Goal: Task Accomplishment & Management: Use online tool/utility

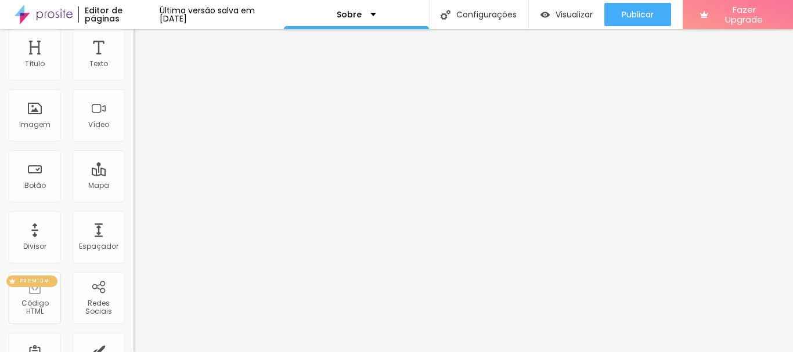
scroll to position [174, 0]
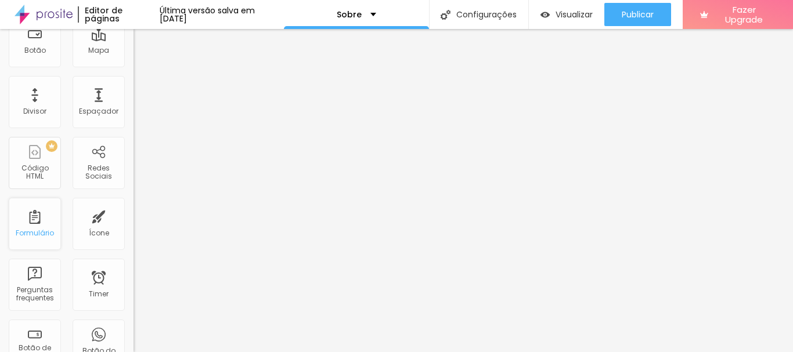
click at [27, 222] on div "Formulário" at bounding box center [35, 224] width 52 height 52
click at [28, 226] on div "Formulário" at bounding box center [35, 224] width 52 height 52
click at [95, 230] on div "Ícone" at bounding box center [99, 233] width 20 height 8
click at [96, 160] on div "Redes Sociais" at bounding box center [99, 163] width 52 height 52
click at [88, 169] on div "Redes Sociais" at bounding box center [98, 172] width 46 height 17
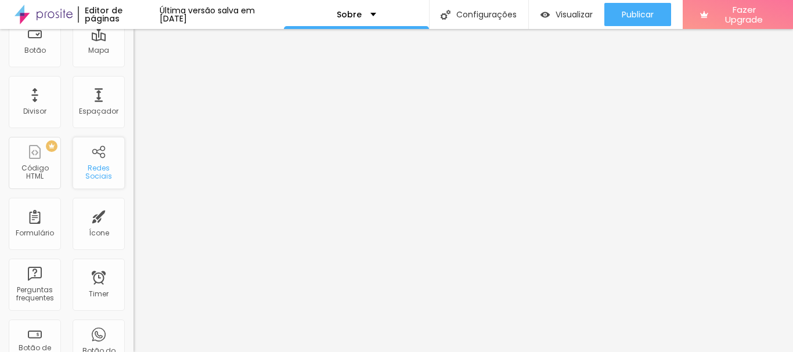
click at [88, 169] on div "Redes Sociais" at bounding box center [98, 172] width 46 height 17
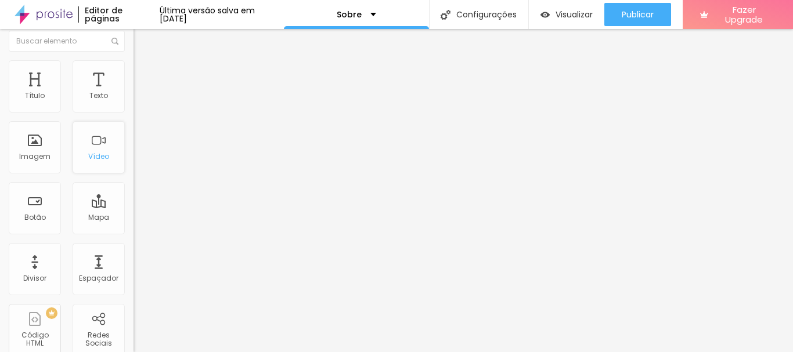
scroll to position [0, 0]
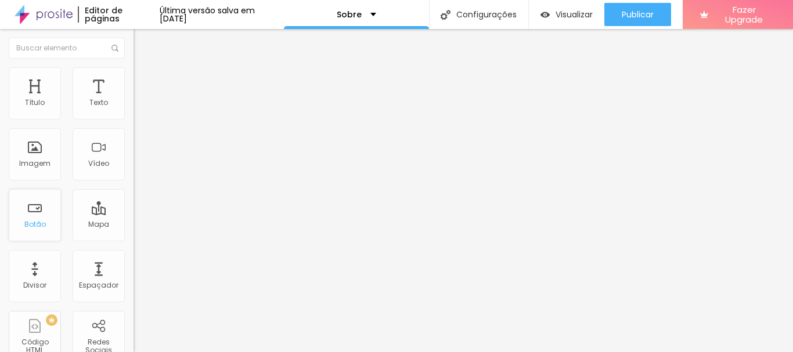
click at [29, 210] on div "Botão" at bounding box center [35, 215] width 52 height 52
click at [361, 12] on p "Sobre" at bounding box center [349, 14] width 25 height 8
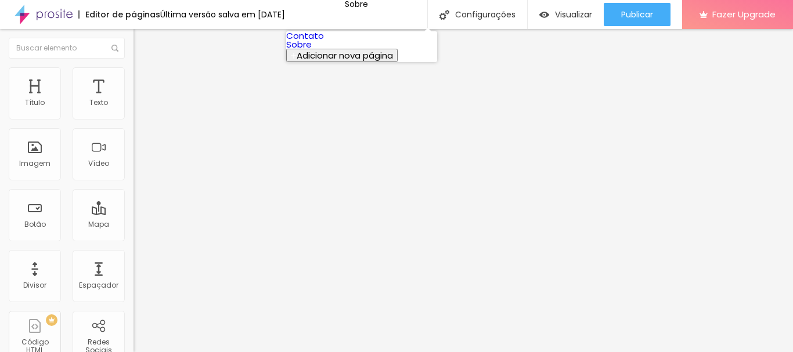
click at [312, 50] on link "Sobre" at bounding box center [299, 44] width 26 height 12
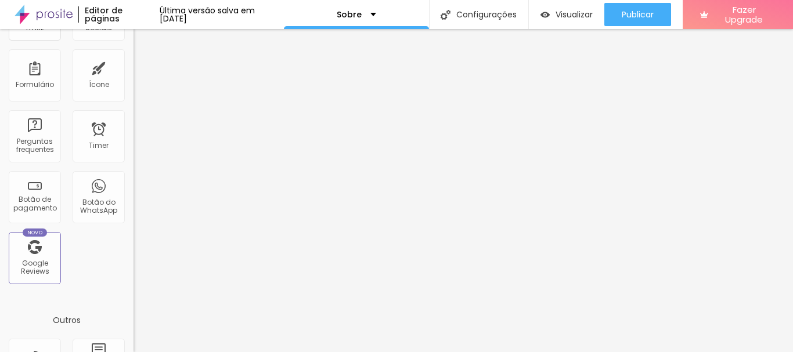
scroll to position [348, 0]
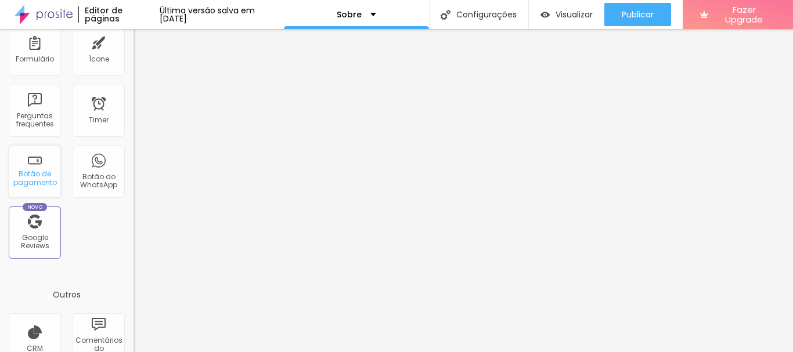
click at [38, 172] on div "Botão de pagamento" at bounding box center [35, 178] width 46 height 17
click at [40, 122] on div "Perguntas frequentes" at bounding box center [35, 120] width 46 height 17
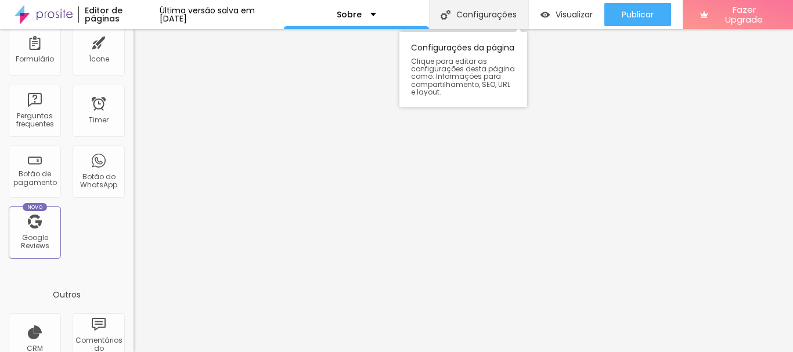
click at [490, 12] on div "Configurações" at bounding box center [478, 14] width 99 height 29
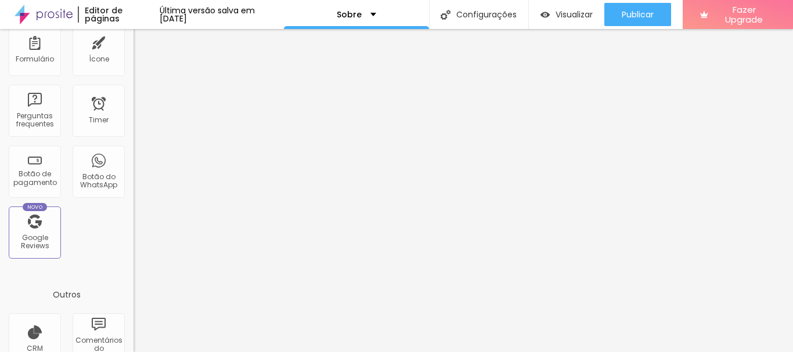
drag, startPoint x: 442, startPoint y: 227, endPoint x: 321, endPoint y: 237, distance: 121.1
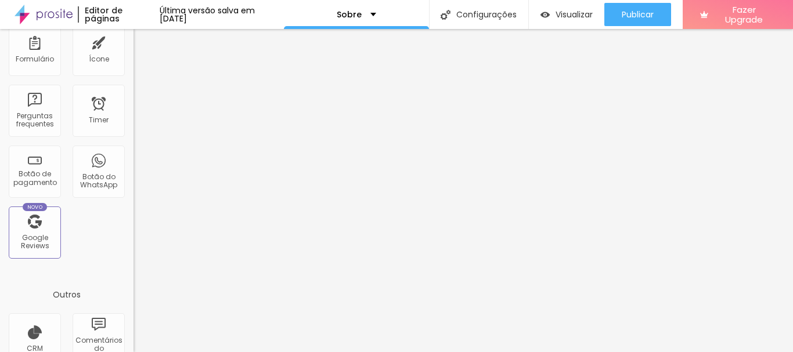
type input "Sobre - FerLima Fotografia"
drag, startPoint x: 477, startPoint y: 167, endPoint x: 359, endPoint y: 172, distance: 117.9
type textarea "U"
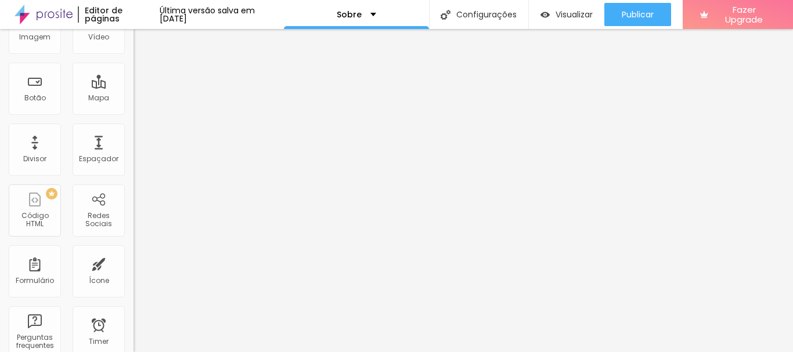
scroll to position [0, 0]
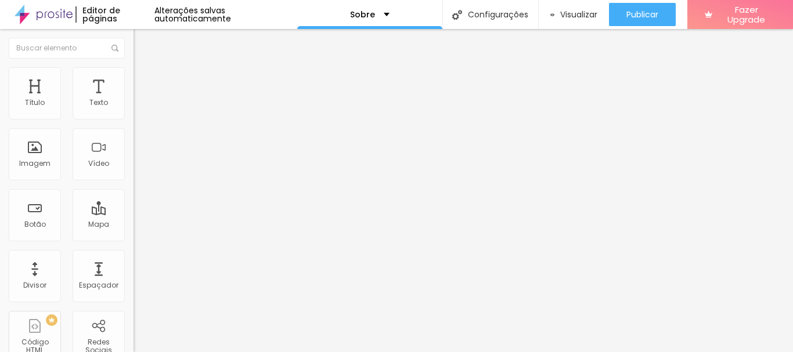
click at [144, 80] on span "Estilo" at bounding box center [153, 75] width 18 height 10
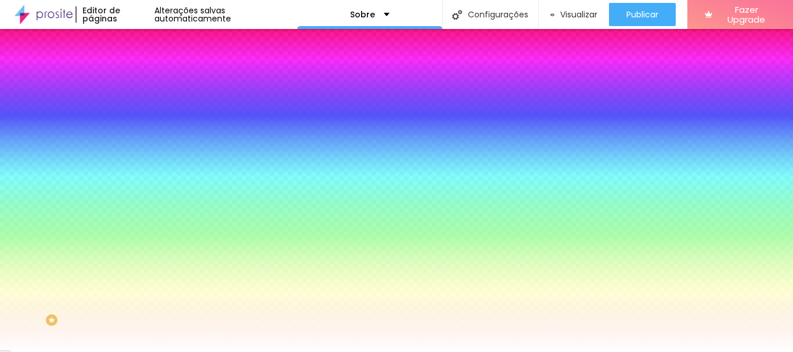
click at [133, 66] on img at bounding box center [138, 61] width 10 height 10
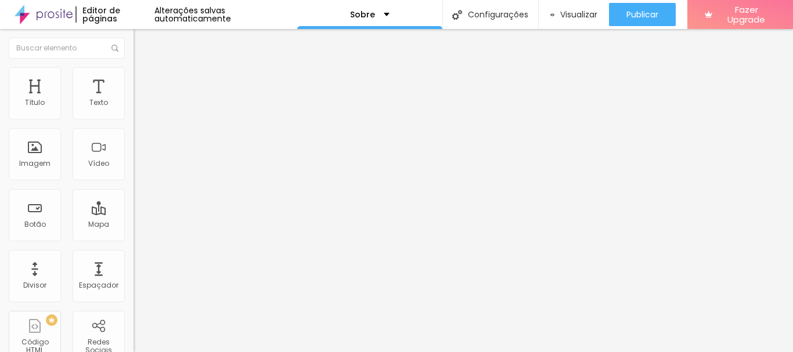
click at [133, 106] on span "Encaixotado" at bounding box center [155, 101] width 45 height 10
click at [144, 82] on span "Avançado" at bounding box center [163, 87] width 38 height 10
click at [133, 67] on li "Conteúdo" at bounding box center [199, 62] width 133 height 12
click at [381, 15] on div "Sobre" at bounding box center [369, 14] width 39 height 8
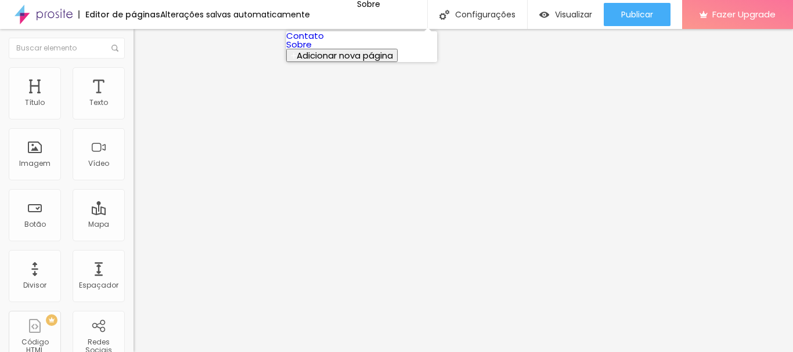
click at [324, 42] on link "Contato" at bounding box center [305, 36] width 38 height 12
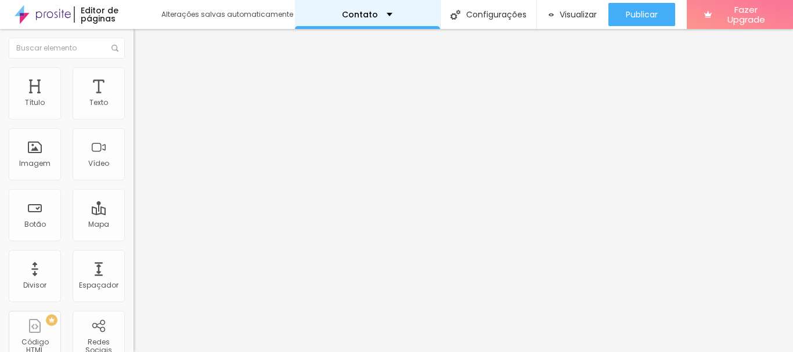
click at [372, 9] on div "Contato" at bounding box center [367, 14] width 145 height 29
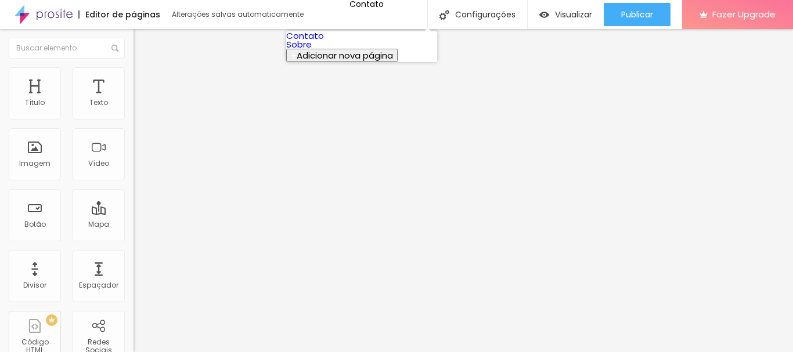
click at [312, 50] on link "Sobre" at bounding box center [299, 44] width 26 height 12
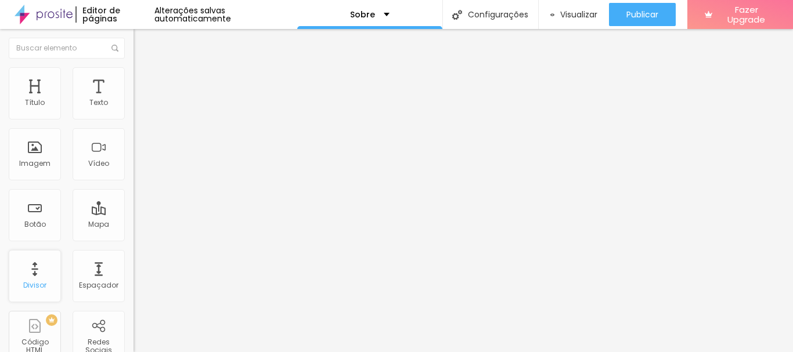
click at [31, 281] on div "Divisor" at bounding box center [34, 285] width 23 height 8
click at [41, 269] on div "Divisor" at bounding box center [35, 276] width 52 height 52
click at [96, 273] on div "Espaçador" at bounding box center [99, 276] width 52 height 52
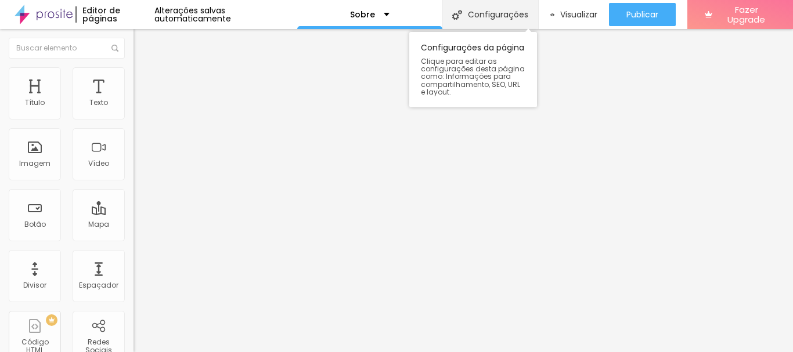
click at [455, 8] on div "Configurações" at bounding box center [490, 14] width 96 height 29
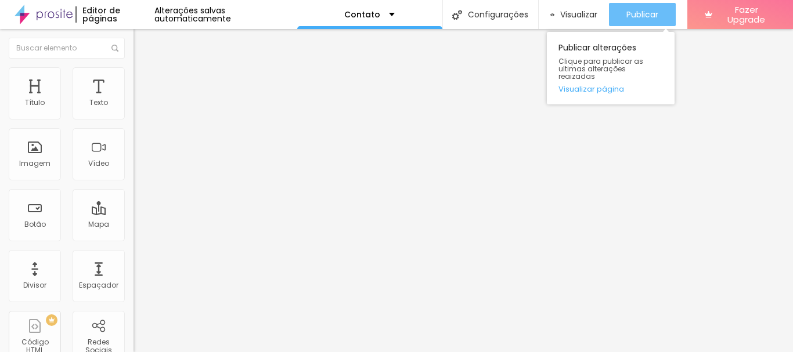
click at [641, 13] on span "Publicar" at bounding box center [642, 14] width 32 height 9
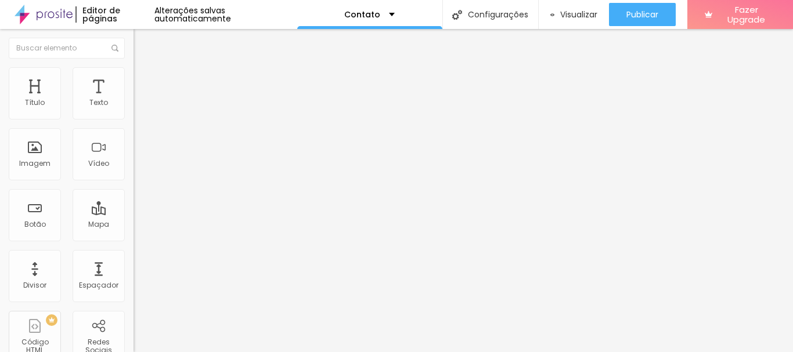
click at [144, 80] on span "Estilo" at bounding box center [153, 75] width 18 height 10
click at [133, 79] on li "Avançado" at bounding box center [199, 85] width 133 height 12
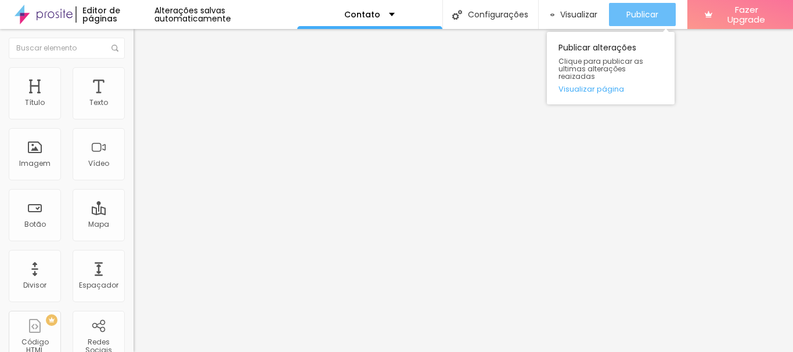
click at [634, 10] on span "Publicar" at bounding box center [642, 14] width 32 height 9
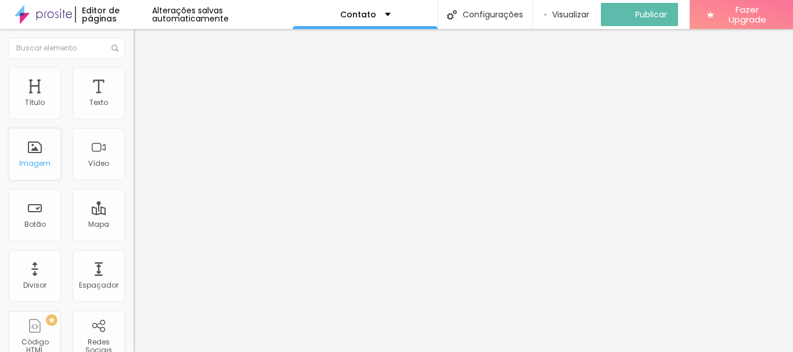
click at [39, 153] on div "Imagem" at bounding box center [35, 154] width 52 height 52
click at [34, 149] on div "Imagem" at bounding box center [35, 154] width 52 height 52
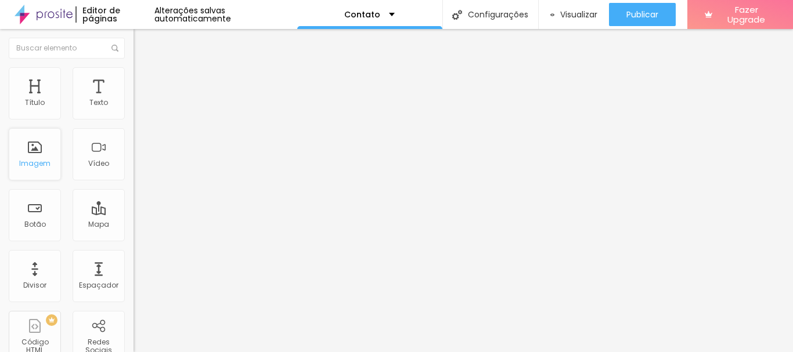
click at [34, 148] on div "Imagem" at bounding box center [35, 154] width 52 height 52
click at [34, 147] on div "Imagem" at bounding box center [35, 154] width 52 height 52
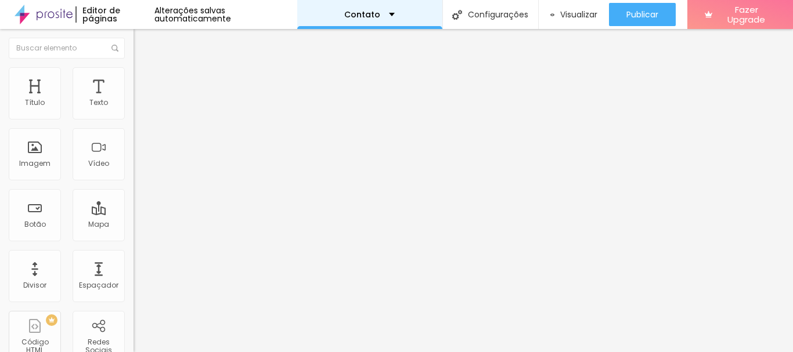
click at [362, 13] on p "Contato" at bounding box center [362, 14] width 36 height 8
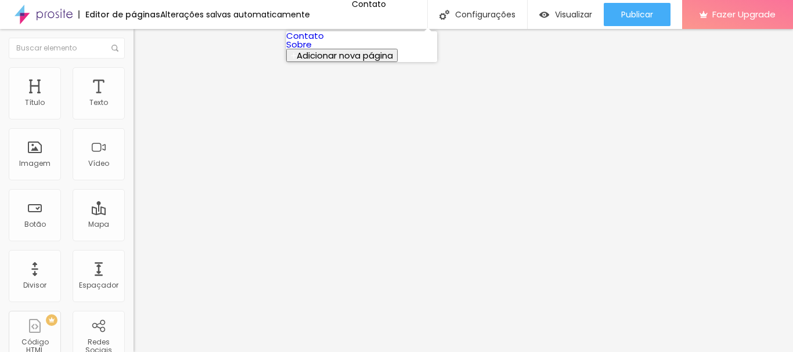
click at [312, 50] on link "Sobre" at bounding box center [299, 44] width 26 height 12
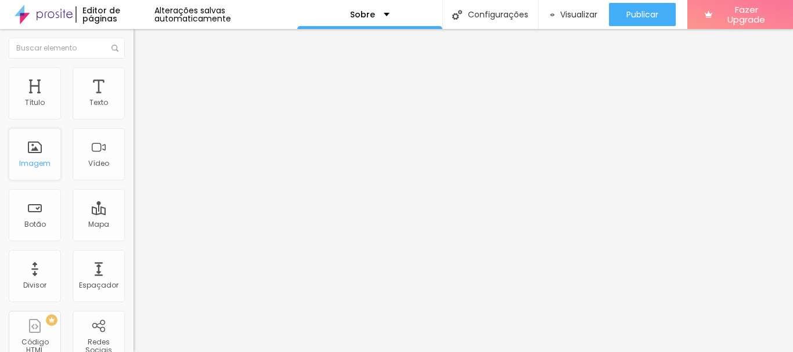
click at [30, 160] on div "Imagem" at bounding box center [34, 164] width 31 height 8
click at [23, 153] on div "Imagem" at bounding box center [35, 154] width 52 height 52
click at [46, 156] on div "Imagem" at bounding box center [35, 154] width 52 height 52
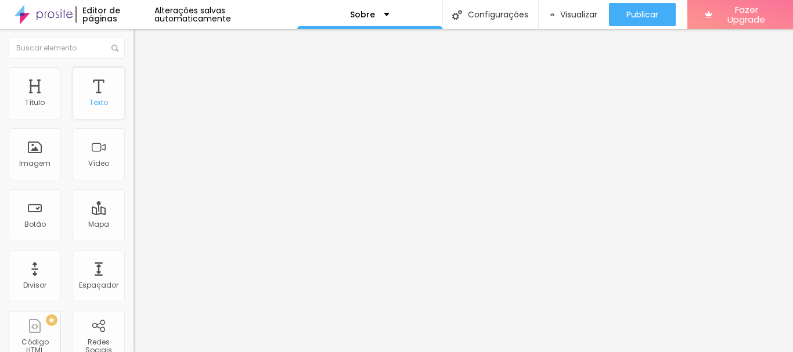
click at [91, 96] on div "Texto" at bounding box center [99, 93] width 52 height 52
click at [133, 106] on img at bounding box center [137, 101] width 8 height 8
click at [142, 43] on img "button" at bounding box center [146, 42] width 9 height 9
click at [29, 140] on div "Imagem" at bounding box center [35, 154] width 52 height 52
click at [33, 153] on div "Imagem" at bounding box center [35, 154] width 52 height 52
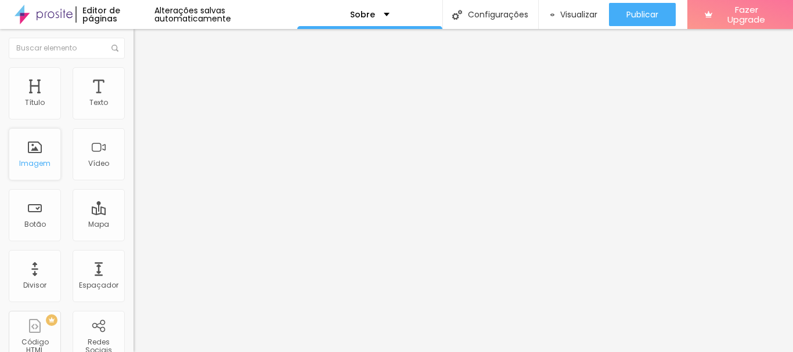
click at [29, 144] on div "Imagem" at bounding box center [35, 154] width 52 height 52
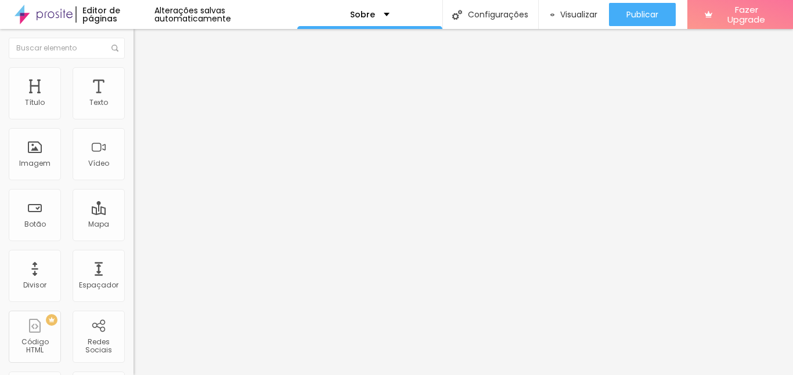
click at [142, 41] on img "button" at bounding box center [146, 42] width 9 height 9
click at [101, 102] on div "Texto" at bounding box center [99, 93] width 52 height 52
click at [133, 75] on li "Estilo" at bounding box center [199, 73] width 133 height 12
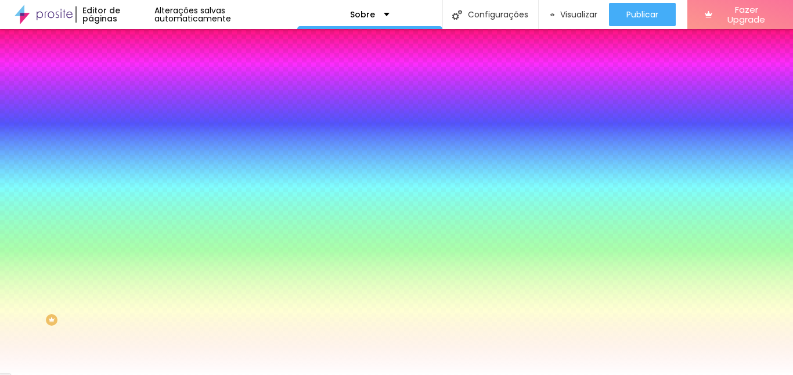
click at [133, 79] on li "Avançado" at bounding box center [199, 85] width 133 height 12
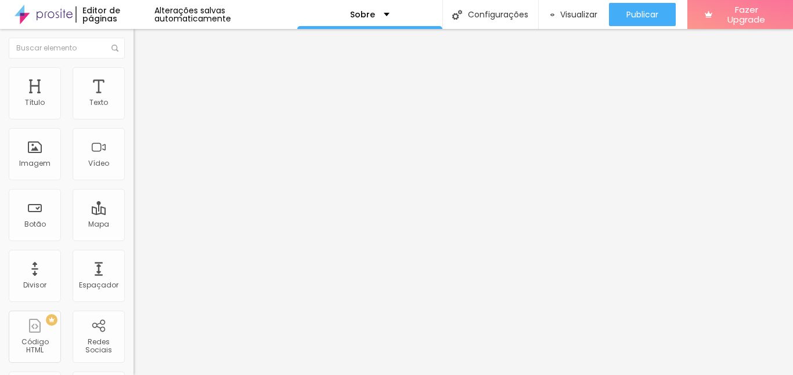
click at [133, 66] on img at bounding box center [138, 61] width 10 height 10
click at [142, 43] on img "button" at bounding box center [146, 42] width 9 height 9
click at [84, 95] on div "Texto" at bounding box center [99, 93] width 52 height 52
click at [89, 99] on div "Texto" at bounding box center [98, 103] width 19 height 8
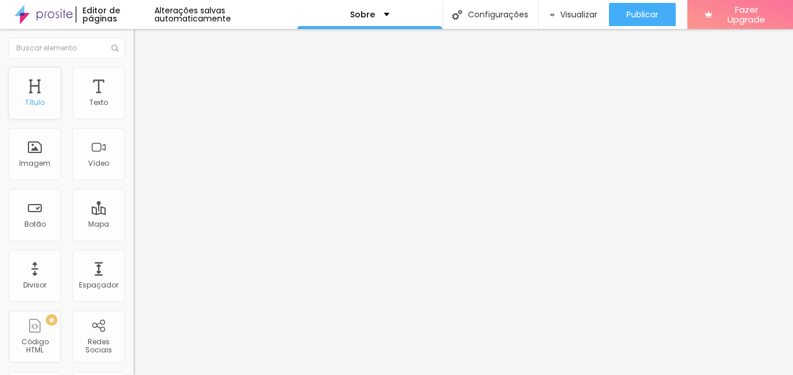
click at [31, 100] on div "Título" at bounding box center [35, 103] width 20 height 8
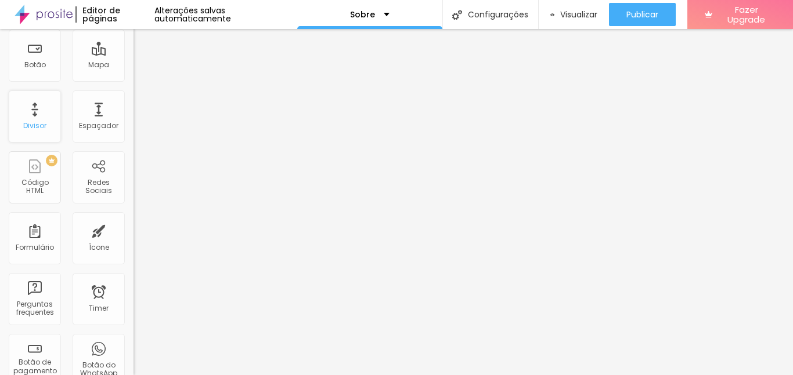
scroll to position [174, 0]
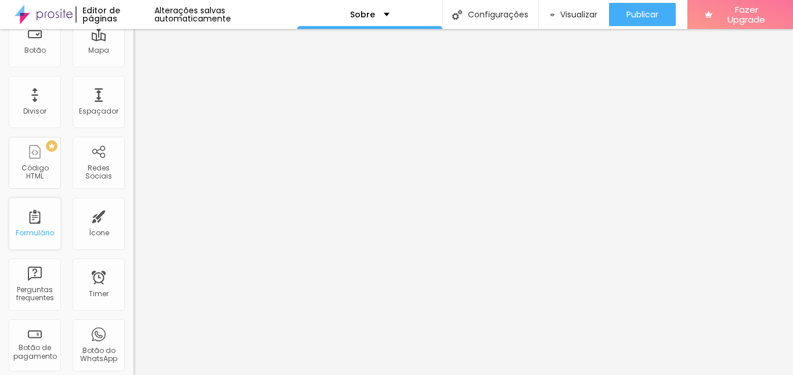
click at [31, 220] on div "Formulário" at bounding box center [35, 224] width 52 height 52
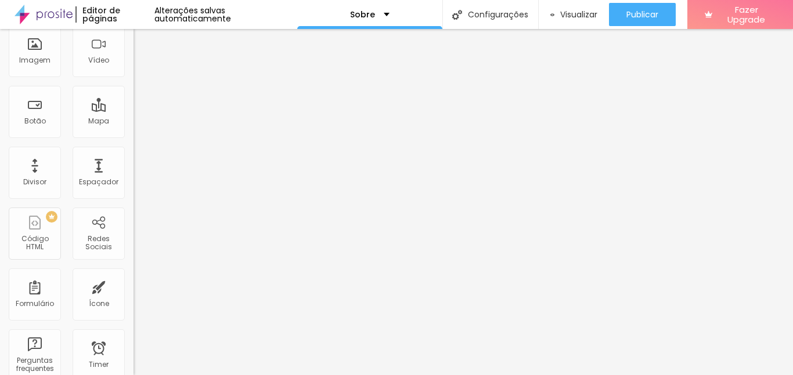
scroll to position [0, 0]
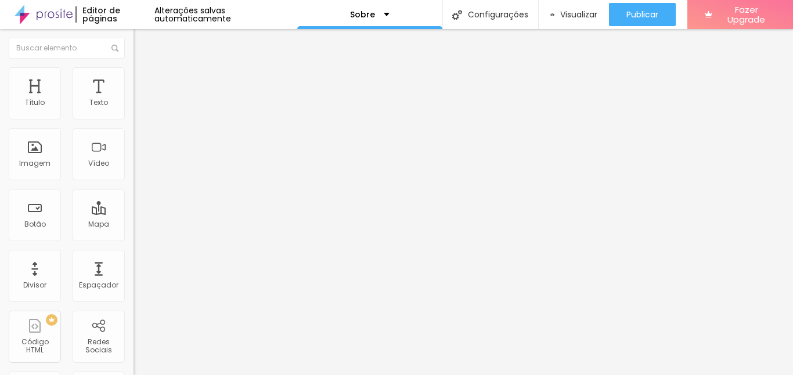
click at [203, 352] on div at bounding box center [396, 382] width 793 height 0
click at [133, 71] on img at bounding box center [138, 72] width 10 height 10
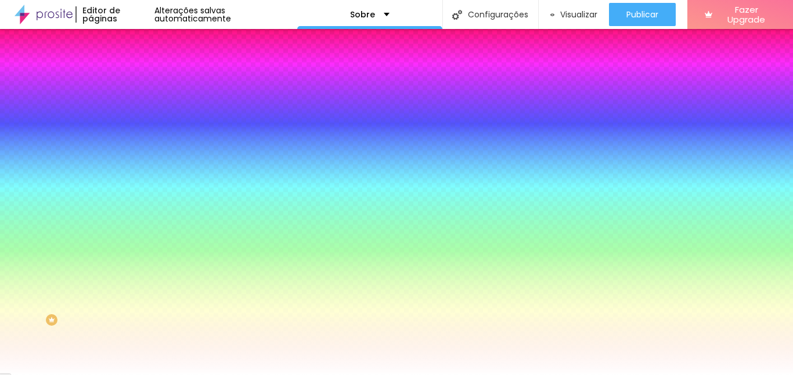
click at [133, 79] on img at bounding box center [138, 84] width 10 height 10
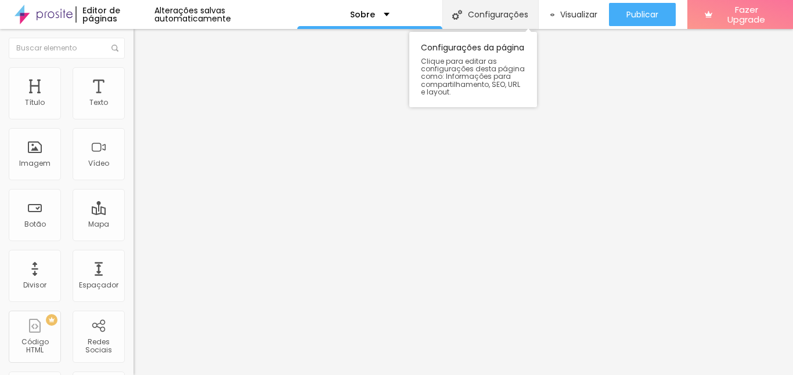
click at [489, 14] on div "Configurações" at bounding box center [490, 14] width 96 height 29
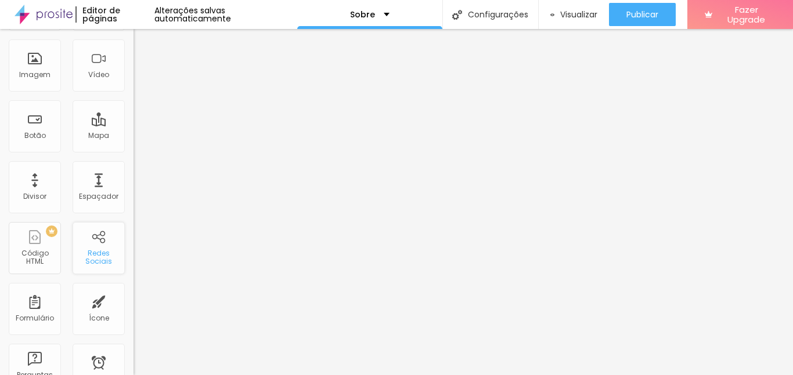
scroll to position [174, 0]
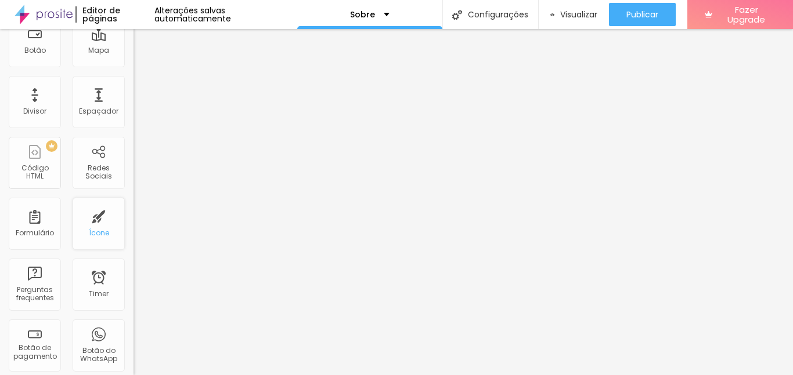
click at [88, 220] on div "Ícone" at bounding box center [99, 224] width 52 height 52
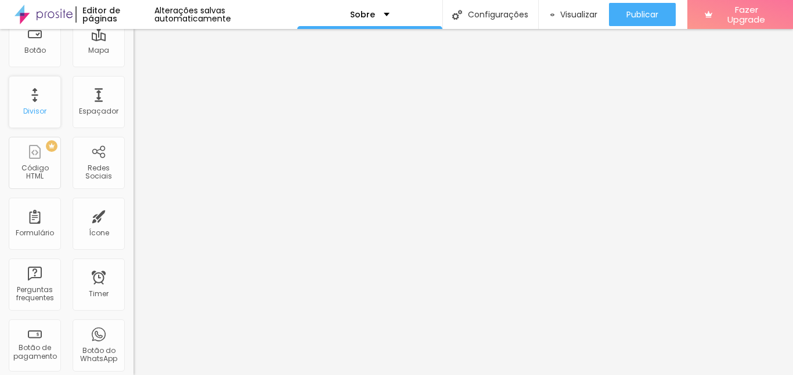
click at [35, 104] on div "Divisor" at bounding box center [35, 102] width 52 height 52
click at [39, 103] on div "Divisor" at bounding box center [35, 102] width 52 height 52
click at [408, 14] on div "Sobre" at bounding box center [369, 14] width 145 height 29
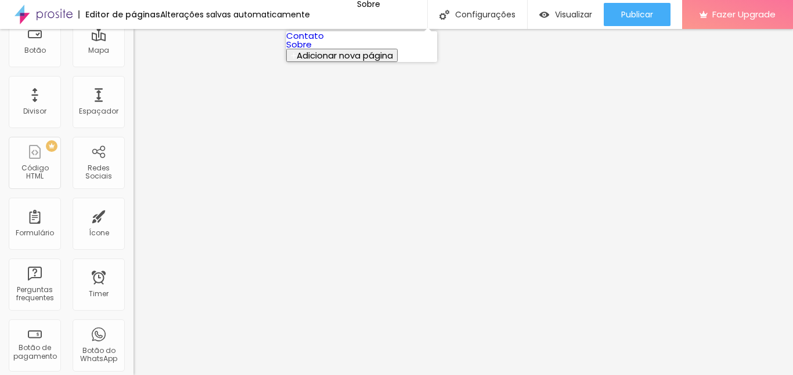
click at [324, 34] on link "Contato" at bounding box center [305, 36] width 38 height 12
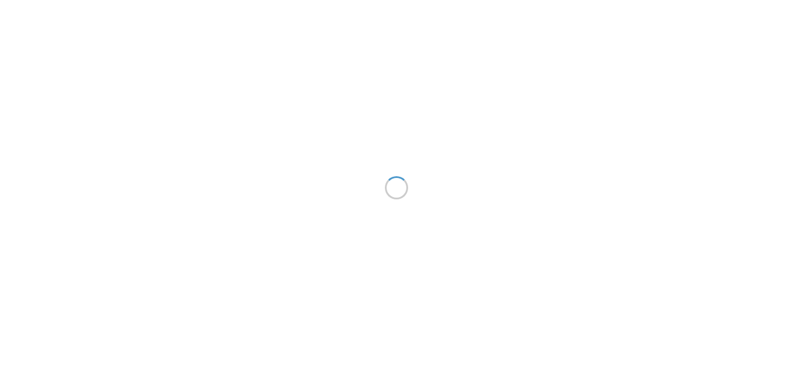
click at [323, 85] on div at bounding box center [396, 187] width 793 height 375
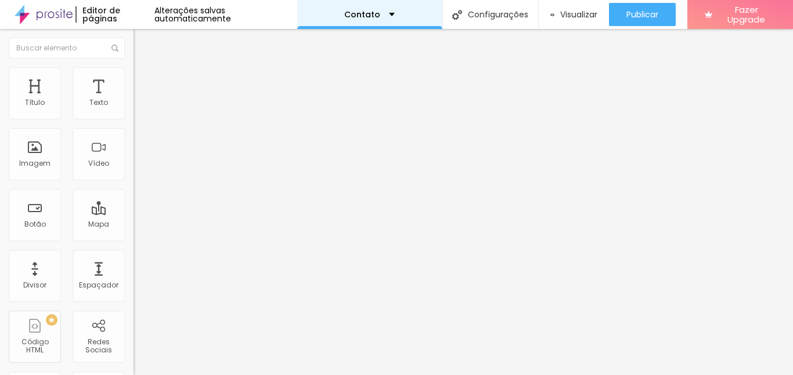
click at [374, 10] on div "Contato" at bounding box center [369, 14] width 145 height 29
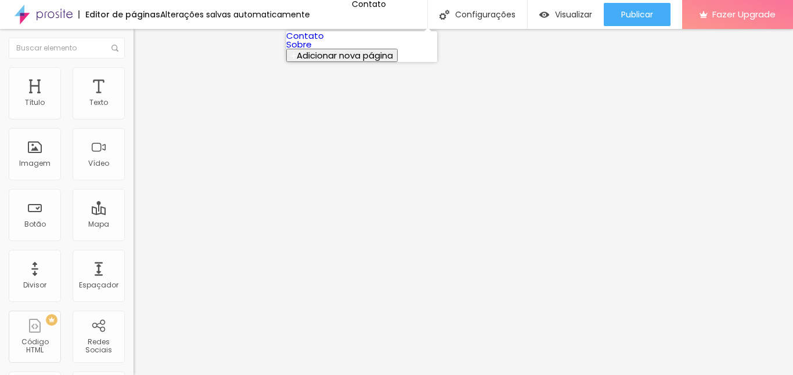
click at [371, 62] on span "Adicionar nova página" at bounding box center [344, 55] width 96 height 12
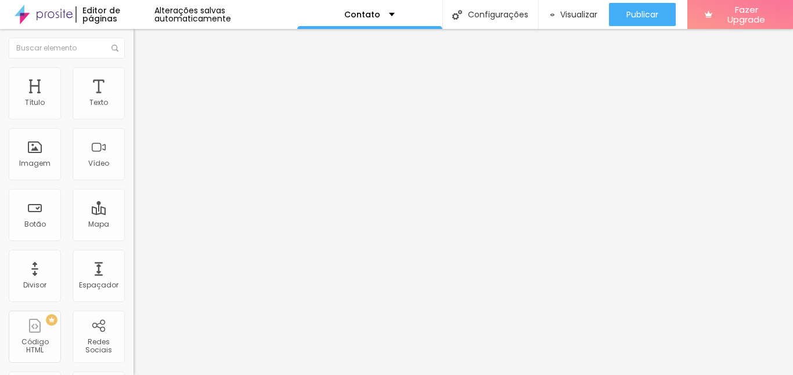
click at [381, 17] on div "Contato" at bounding box center [369, 14] width 50 height 8
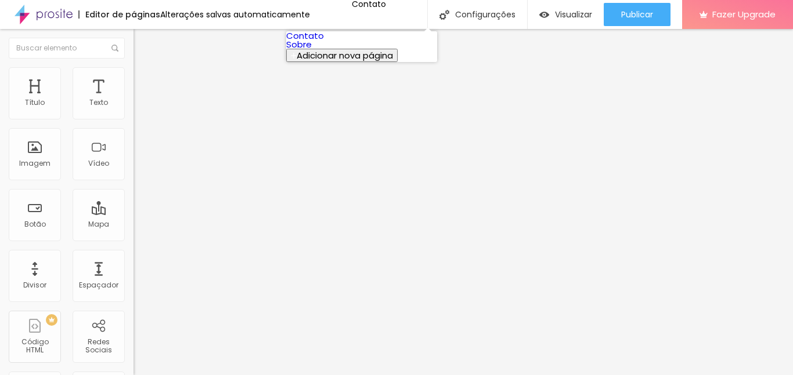
click at [312, 50] on link "Sobre" at bounding box center [299, 44] width 26 height 12
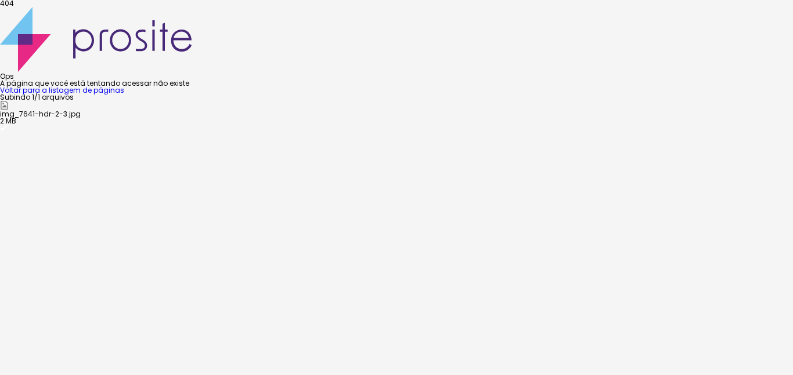
click at [229, 94] on div "404 Ops A página que você está tentando acessar não existe Voltar para a listag…" at bounding box center [396, 47] width 793 height 94
click at [124, 95] on link "Voltar para a listagem de páginas" at bounding box center [62, 90] width 124 height 10
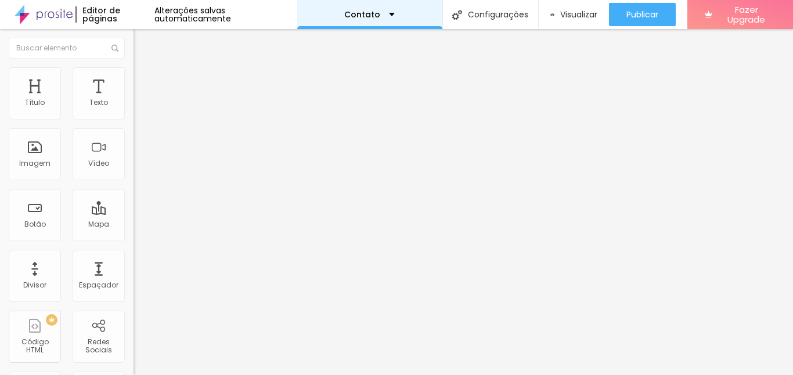
click at [368, 12] on p "Contato" at bounding box center [362, 14] width 36 height 8
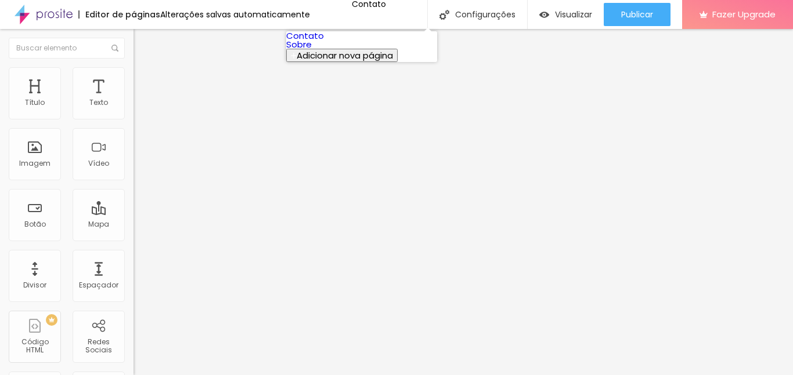
click at [312, 50] on link "Sobre" at bounding box center [299, 44] width 26 height 12
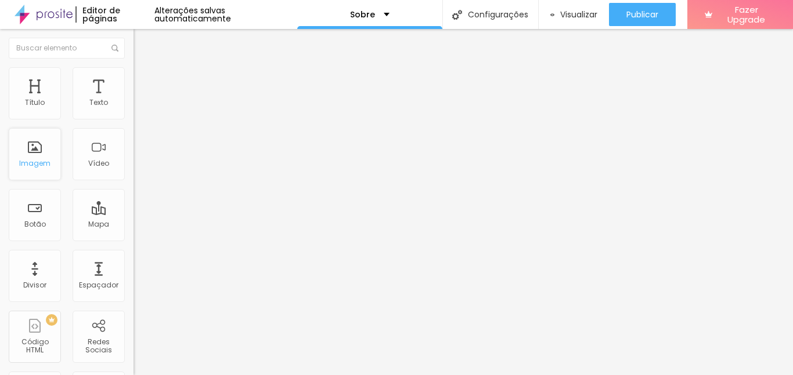
click at [47, 153] on div "Imagem" at bounding box center [35, 154] width 52 height 52
click at [38, 155] on div "Imagem" at bounding box center [35, 154] width 52 height 52
click at [133, 106] on span "Encaixotado" at bounding box center [155, 101] width 45 height 10
click at [133, 124] on span "Completo" at bounding box center [150, 119] width 35 height 10
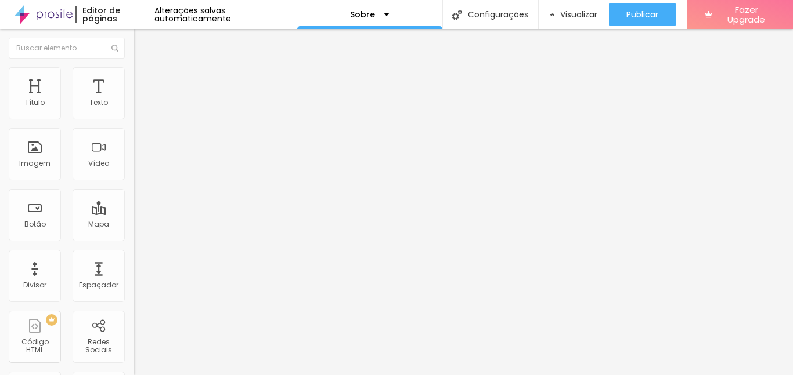
click at [143, 124] on span "Completo" at bounding box center [160, 119] width 35 height 10
click at [133, 113] on span "Encaixotado" at bounding box center [155, 108] width 45 height 10
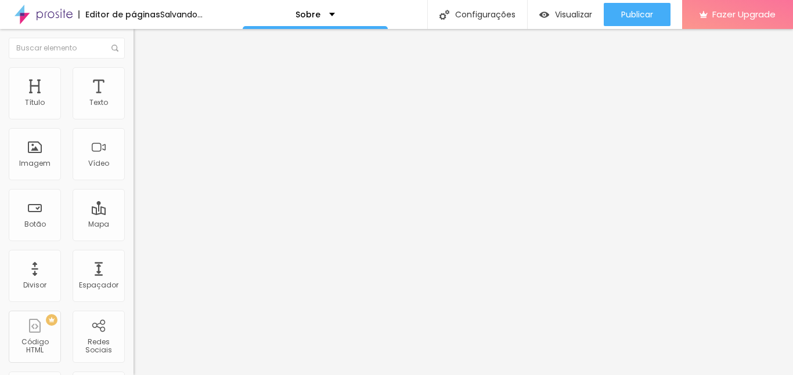
click at [133, 79] on li "Avançado" at bounding box center [199, 85] width 133 height 12
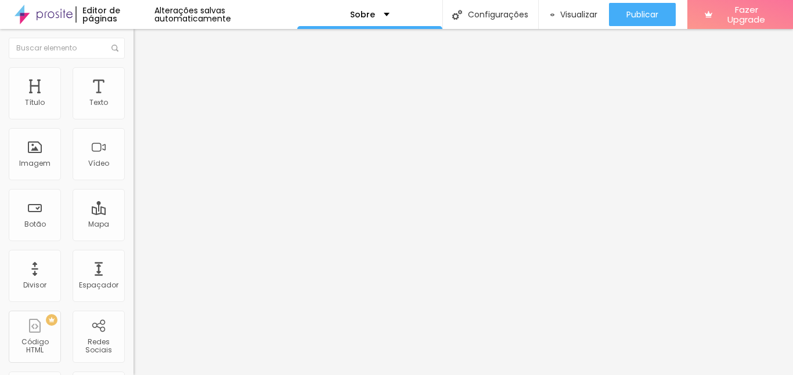
click at [133, 73] on img at bounding box center [138, 72] width 10 height 10
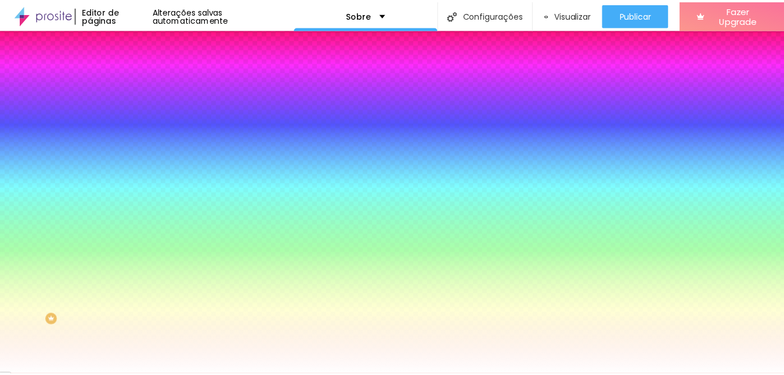
scroll to position [1, 0]
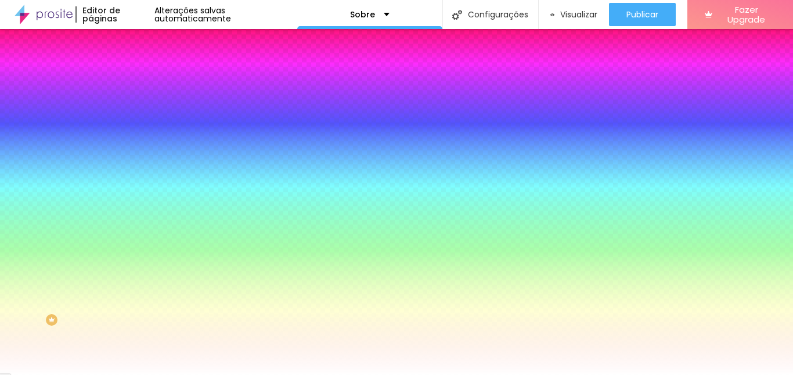
click at [138, 193] on icon "button" at bounding box center [142, 189] width 8 height 8
click at [138, 205] on icon "button" at bounding box center [141, 201] width 7 height 7
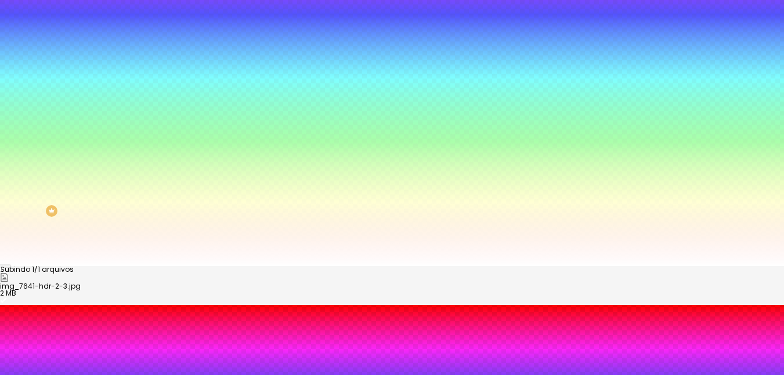
scroll to position [114, 0]
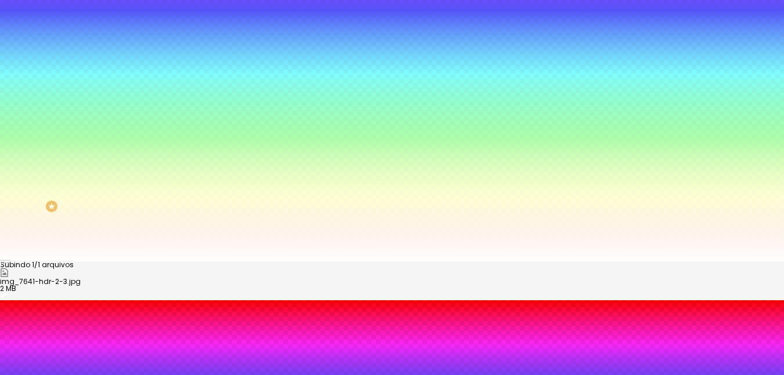
click at [240, 301] on div at bounding box center [392, 301] width 784 height 0
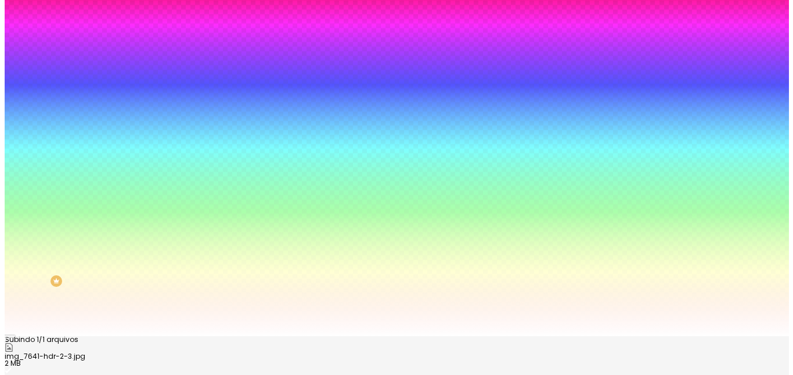
scroll to position [0, 0]
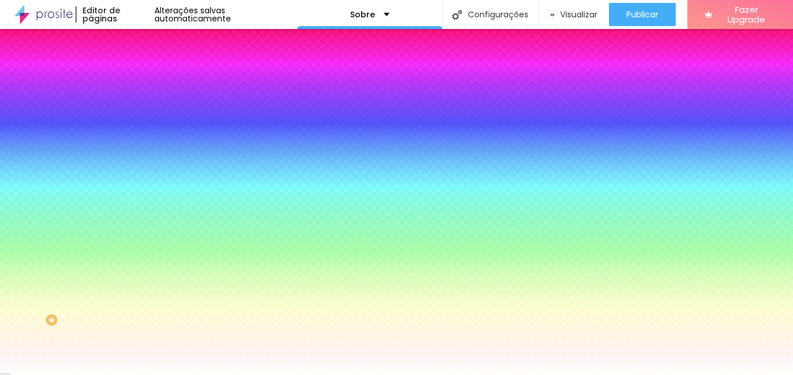
click at [133, 66] on img at bounding box center [138, 61] width 10 height 10
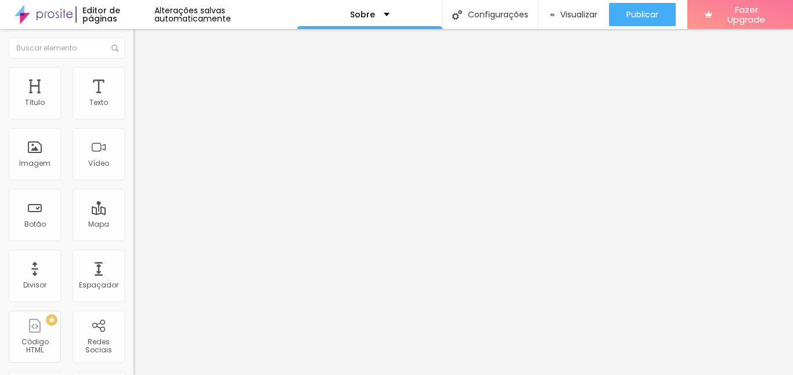
click at [133, 106] on span "Encaixotado" at bounding box center [155, 101] width 45 height 10
click at [133, 124] on span "Completo" at bounding box center [150, 119] width 35 height 10
click at [201, 375] on div at bounding box center [396, 382] width 793 height 0
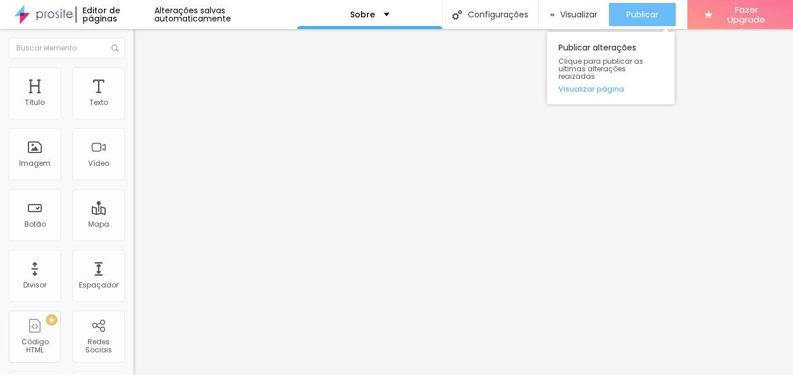
click at [631, 12] on span "Publicar" at bounding box center [642, 14] width 32 height 9
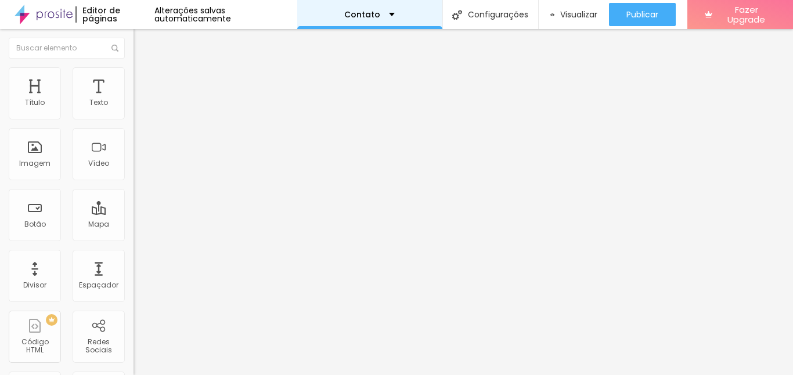
click at [370, 8] on div "Contato" at bounding box center [369, 14] width 145 height 29
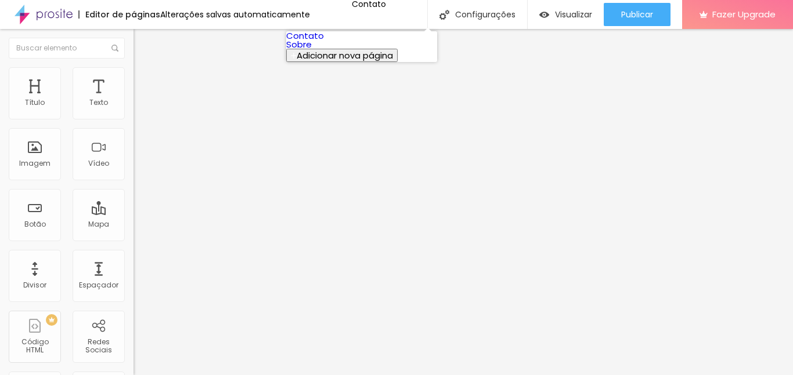
click at [312, 50] on link "Sobre" at bounding box center [299, 44] width 26 height 12
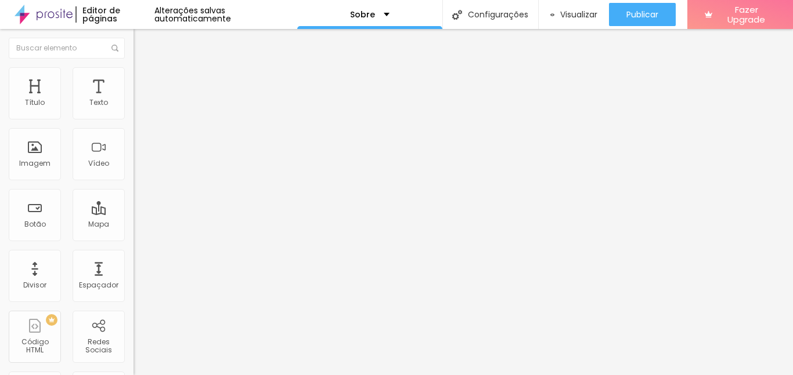
click at [142, 40] on img "button" at bounding box center [146, 42] width 9 height 9
click at [142, 44] on img "button" at bounding box center [146, 42] width 9 height 9
click at [142, 39] on img "button" at bounding box center [146, 42] width 9 height 9
click at [38, 94] on div "Título" at bounding box center [35, 93] width 52 height 52
click at [31, 97] on div "Título" at bounding box center [35, 93] width 52 height 52
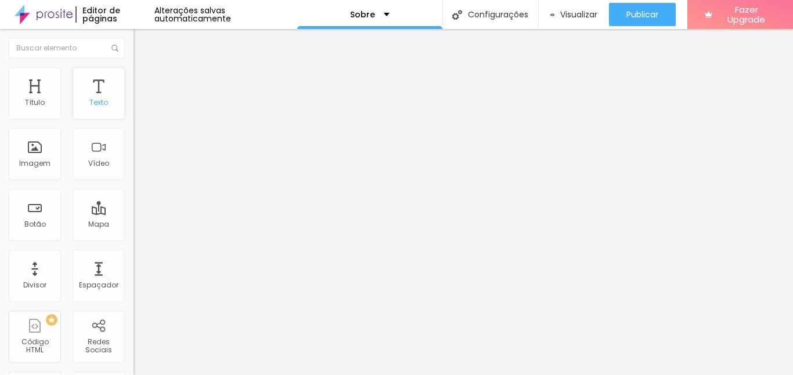
click at [88, 94] on div "Texto" at bounding box center [99, 93] width 52 height 52
click at [29, 92] on div "Título" at bounding box center [35, 93] width 52 height 52
click at [573, 13] on span "Visualizar" at bounding box center [578, 14] width 37 height 9
click at [142, 43] on img "button" at bounding box center [146, 42] width 9 height 9
click at [31, 156] on div "Imagem" at bounding box center [35, 154] width 52 height 52
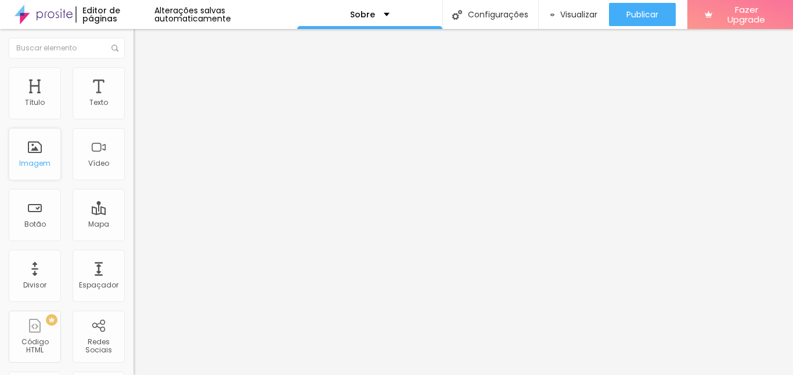
click at [48, 160] on div "Imagem" at bounding box center [34, 164] width 31 height 8
click at [203, 375] on div at bounding box center [396, 382] width 793 height 0
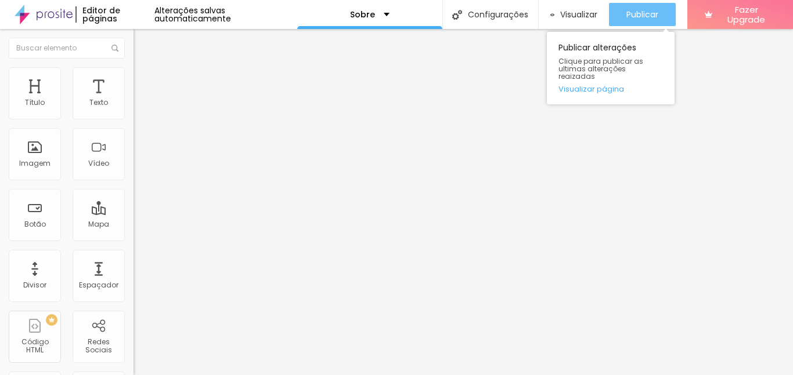
click at [646, 15] on span "Publicar" at bounding box center [642, 14] width 32 height 9
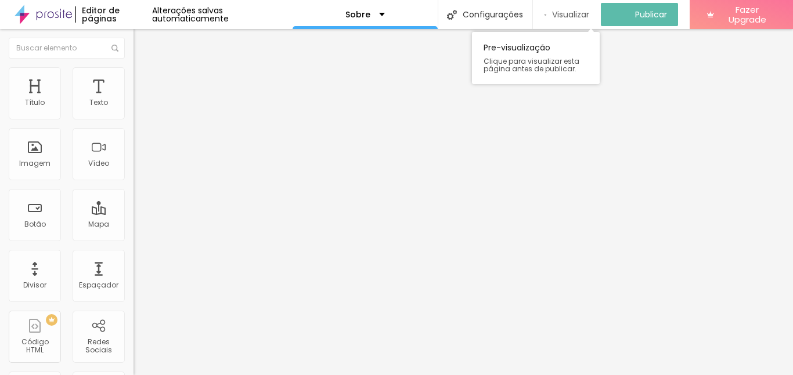
click at [573, 13] on span "Visualizar" at bounding box center [570, 14] width 37 height 9
